Goal: Information Seeking & Learning: Learn about a topic

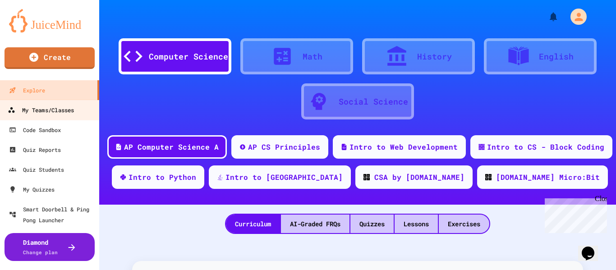
click at [33, 108] on div "My Teams/Classes" at bounding box center [41, 110] width 66 height 11
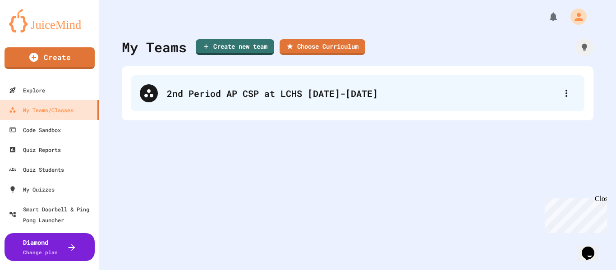
click at [194, 102] on div "2nd Period AP CSP at LCHS [DATE]-[DATE]" at bounding box center [357, 93] width 453 height 36
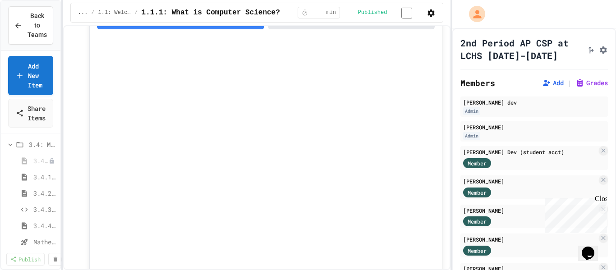
scroll to position [119, 0]
click at [11, 144] on icon at bounding box center [10, 142] width 8 height 8
click at [41, 191] on icon at bounding box center [43, 189] width 4 height 5
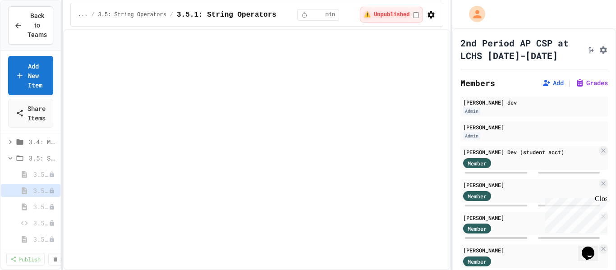
select select "***"
select select "*******"
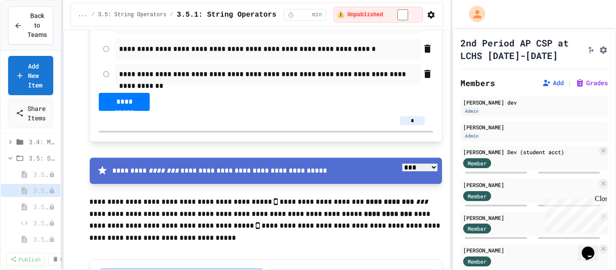
scroll to position [988, 0]
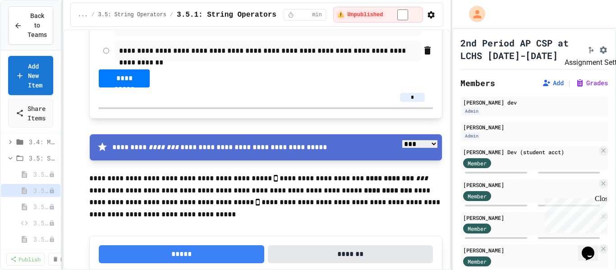
click at [599, 50] on icon "Assignment Settings" at bounding box center [602, 49] width 7 height 7
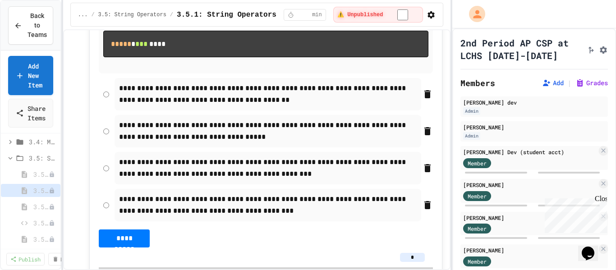
scroll to position [1270, 0]
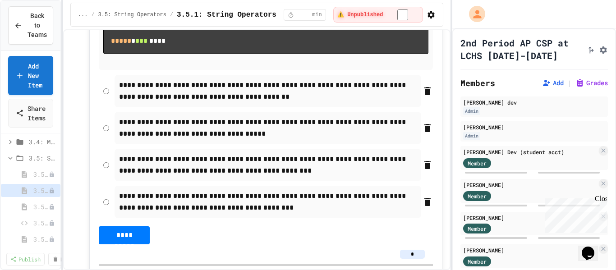
click at [417, 254] on input "*" at bounding box center [412, 254] width 25 height 9
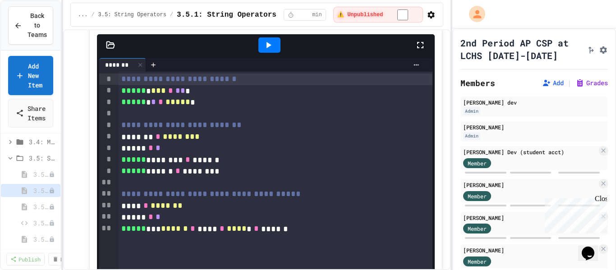
scroll to position [3089, 0]
type input "*"
click at [274, 50] on div at bounding box center [269, 45] width 22 height 15
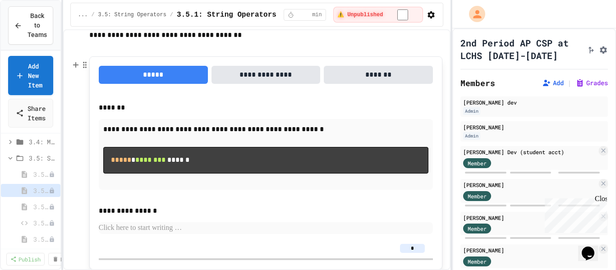
scroll to position [3477, 0]
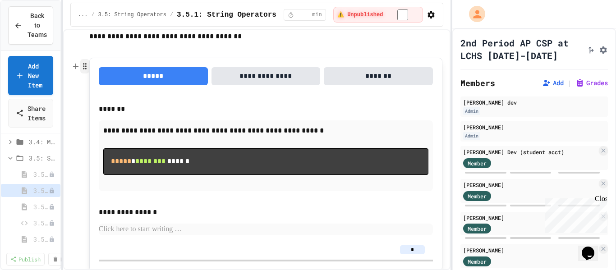
click at [83, 67] on icon "button" at bounding box center [85, 66] width 8 height 9
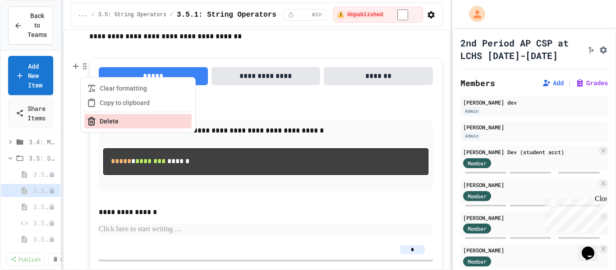
click at [98, 115] on button "Delete" at bounding box center [137, 121] width 107 height 14
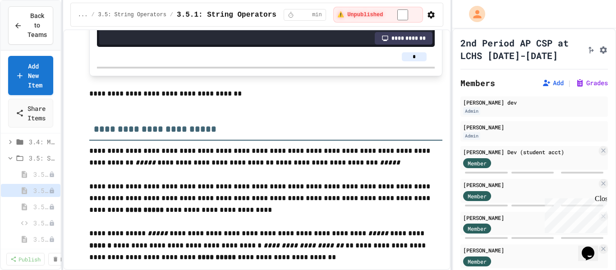
scroll to position [3419, 0]
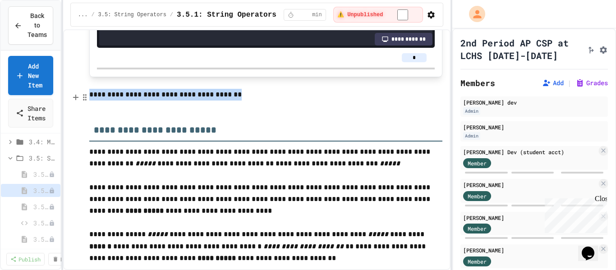
drag, startPoint x: 226, startPoint y: 96, endPoint x: 90, endPoint y: 92, distance: 135.7
click at [90, 92] on p "**********" at bounding box center [265, 95] width 353 height 12
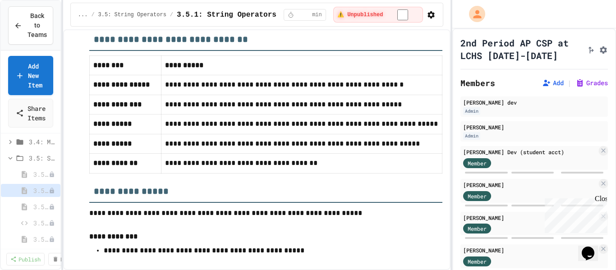
scroll to position [3971, 0]
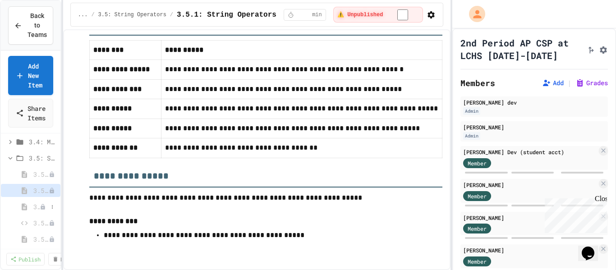
click at [38, 203] on span "3.5.2: Review - String Operators" at bounding box center [36, 206] width 6 height 9
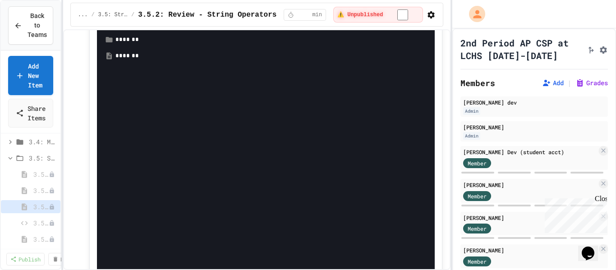
scroll to position [1742, 0]
click at [123, 59] on div "*******" at bounding box center [272, 54] width 314 height 9
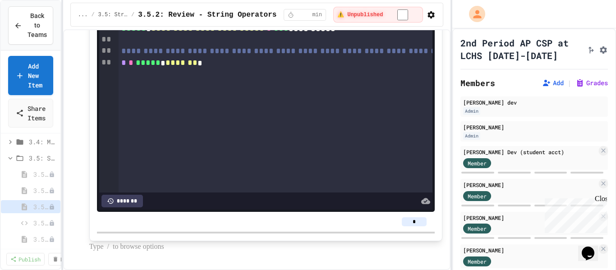
scroll to position [1908, 0]
click at [40, 219] on div at bounding box center [48, 223] width 17 height 9
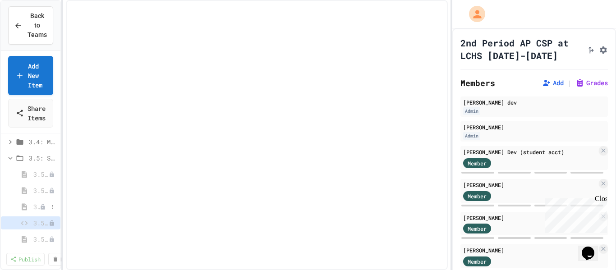
select select "*******"
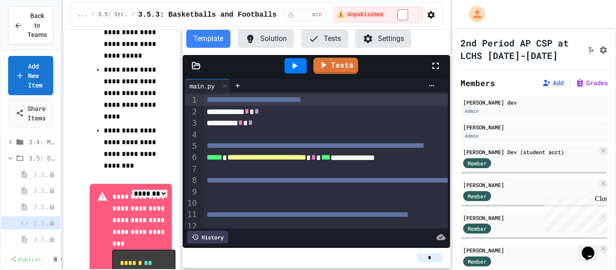
scroll to position [582, 0]
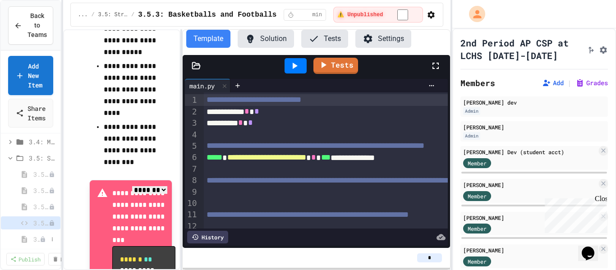
click at [35, 238] on span "3.5.4 AP Practice - String Manipulation" at bounding box center [36, 238] width 6 height 9
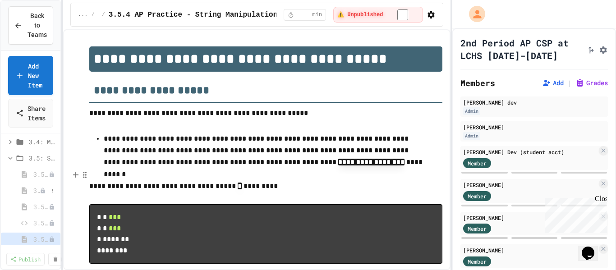
click at [38, 191] on span "3.5.1: String Operators" at bounding box center [36, 190] width 6 height 9
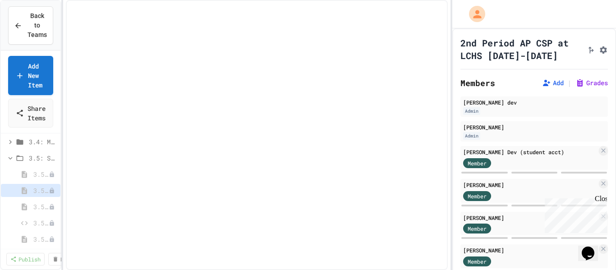
select select "***"
select select "*******"
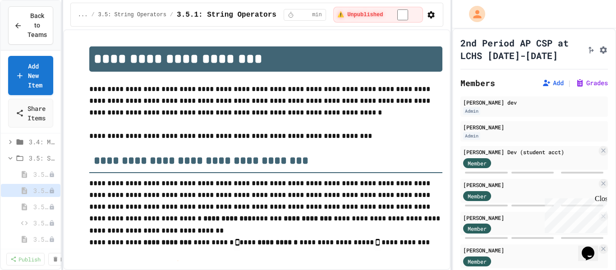
click at [49, 205] on icon at bounding box center [52, 207] width 6 height 6
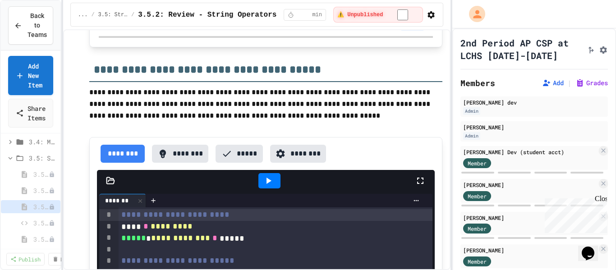
scroll to position [1558, 0]
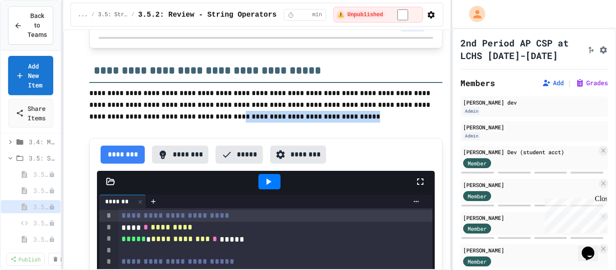
drag, startPoint x: 287, startPoint y: 164, endPoint x: 169, endPoint y: 167, distance: 118.6
click at [169, 123] on p "**********" at bounding box center [265, 104] width 353 height 35
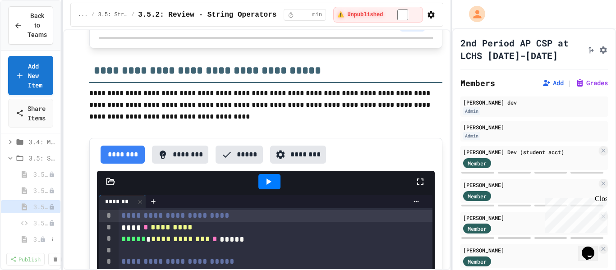
click at [34, 238] on span "3.5.4 AP Practice - String Manipulation" at bounding box center [36, 238] width 6 height 9
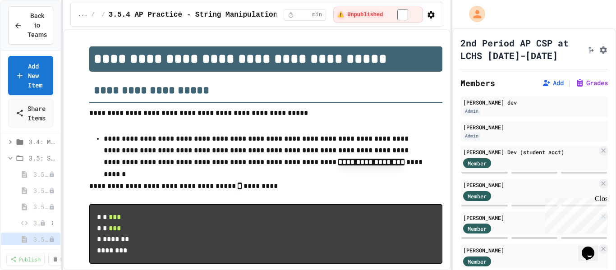
click at [30, 223] on div "3.5.3: Basketballs and Footballs" at bounding box center [30, 222] width 59 height 13
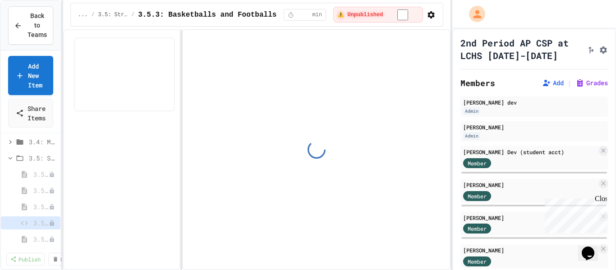
select select "*******"
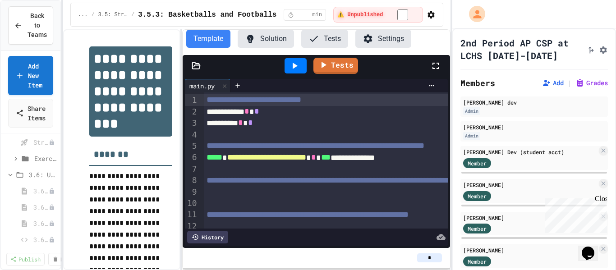
scroll to position [236, 0]
click at [15, 154] on icon at bounding box center [15, 155] width 3 height 4
click at [39, 173] on span "Fix the Message" at bounding box center [39, 170] width 1 height 9
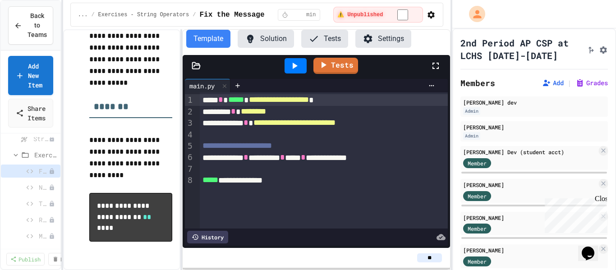
scroll to position [187, 0]
click at [41, 183] on div at bounding box center [48, 187] width 17 height 9
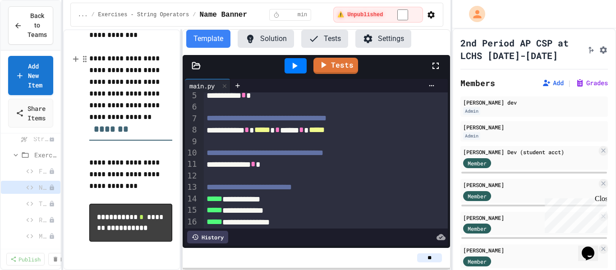
scroll to position [117, 0]
click at [39, 209] on div "Type Casting Mix-Up" at bounding box center [30, 203] width 59 height 13
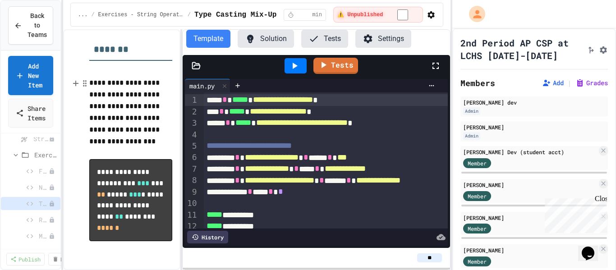
scroll to position [283, 0]
click at [30, 218] on icon at bounding box center [29, 220] width 11 height 8
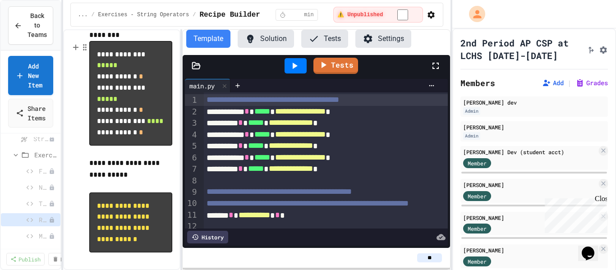
scroll to position [328, 0]
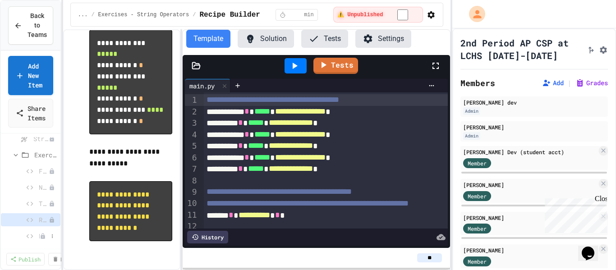
click at [30, 239] on icon at bounding box center [29, 236] width 11 height 8
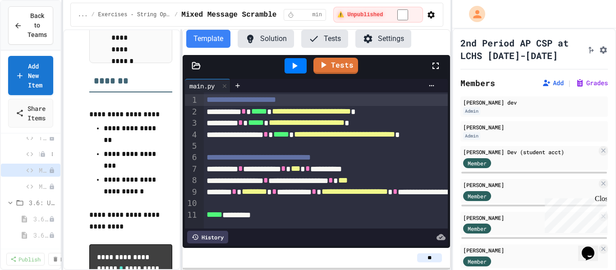
scroll to position [302, 0]
click at [34, 189] on icon at bounding box center [29, 186] width 11 height 8
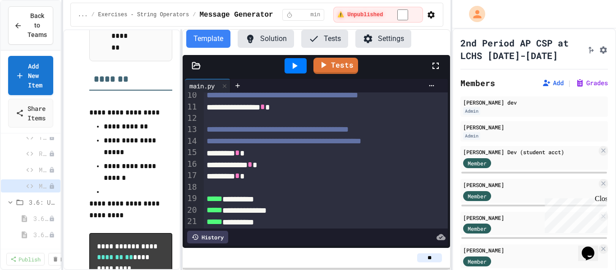
scroll to position [936, 0]
